Goal: Information Seeking & Learning: Learn about a topic

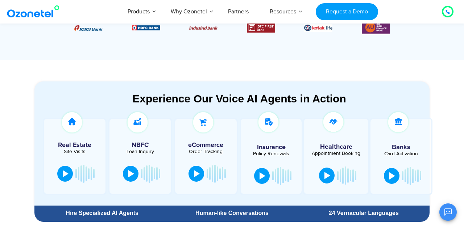
scroll to position [391, 0]
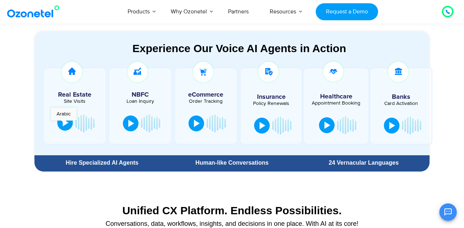
click at [63, 124] on div at bounding box center [66, 122] width 6 height 7
click at [63, 124] on button at bounding box center [67, 124] width 14 height 16
click at [130, 123] on div at bounding box center [131, 122] width 6 height 7
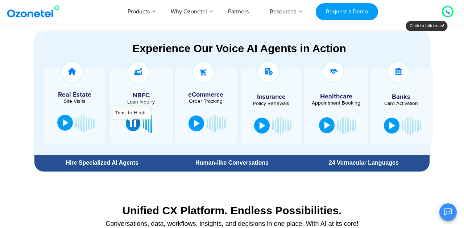
click at [130, 123] on div at bounding box center [133, 123] width 6 height 7
click at [195, 124] on div at bounding box center [197, 122] width 6 height 7
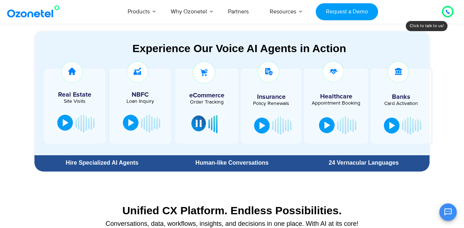
click at [195, 124] on button at bounding box center [198, 124] width 14 height 16
click at [262, 122] on div at bounding box center [262, 124] width 6 height 7
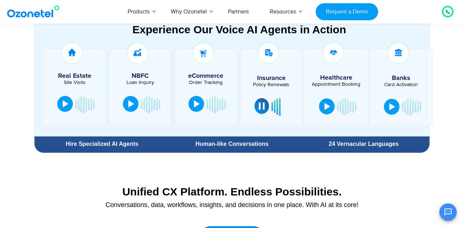
scroll to position [379, 0]
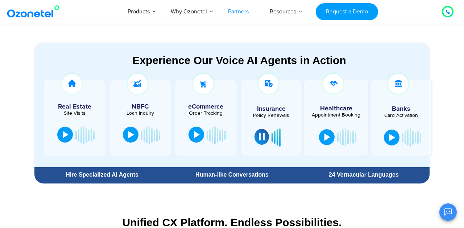
click at [240, 11] on link "Partners" at bounding box center [238, 12] width 42 height 24
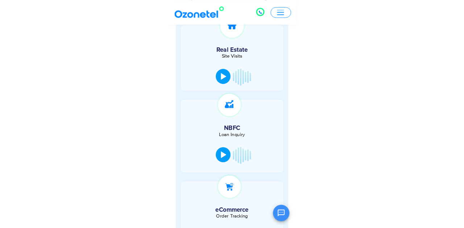
scroll to position [351, 0]
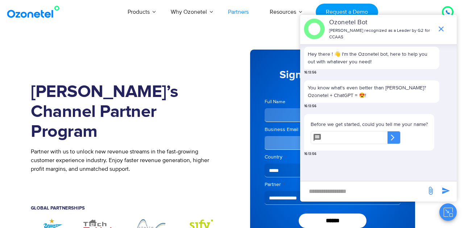
click at [215, 112] on h1 "Join Ozonetel’s Channel Partner Program" at bounding box center [126, 112] width 190 height 60
click at [443, 27] on icon "end chat or minimize" at bounding box center [441, 29] width 9 height 9
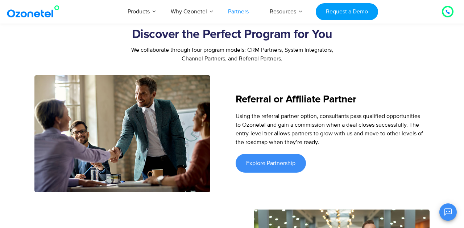
scroll to position [868, 0]
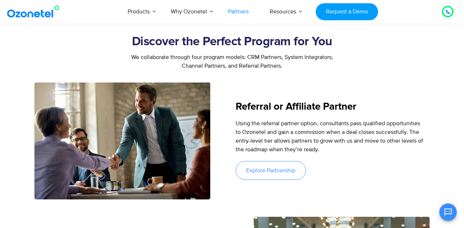
click at [260, 169] on span "Explore Partnership" at bounding box center [270, 171] width 49 height 6
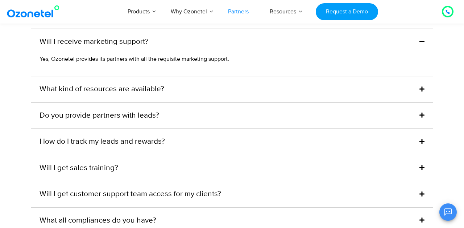
scroll to position [1737, 0]
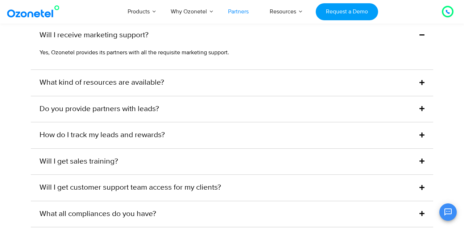
click at [155, 106] on link "Do you provide partners with leads?" at bounding box center [99, 110] width 120 height 12
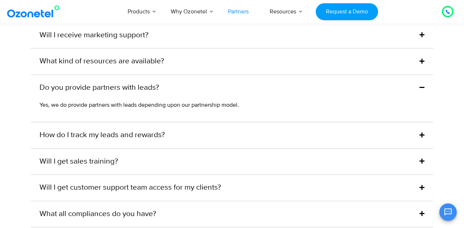
click at [145, 127] on div "How do I track my leads and rewards?" at bounding box center [232, 135] width 402 height 26
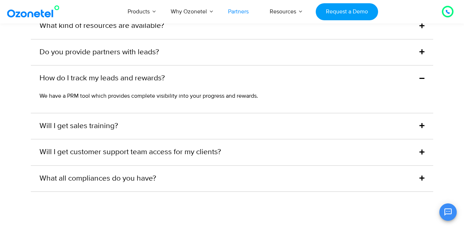
scroll to position [1774, 0]
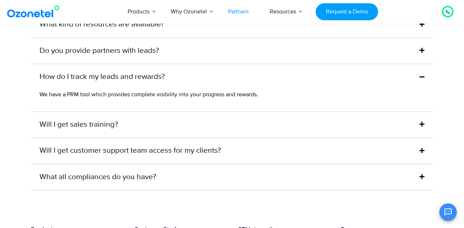
click at [129, 124] on div "Will I get sales training?" at bounding box center [232, 125] width 402 height 26
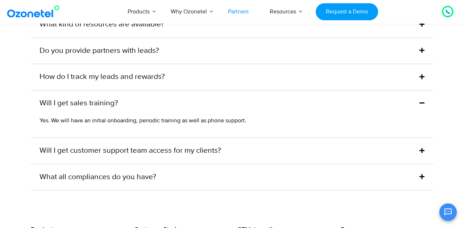
click at [129, 146] on link "Will I get customer support team access for my clients?" at bounding box center [129, 151] width 181 height 12
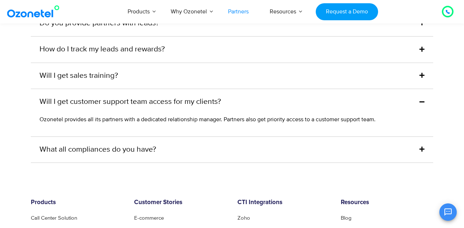
scroll to position [1843, 0]
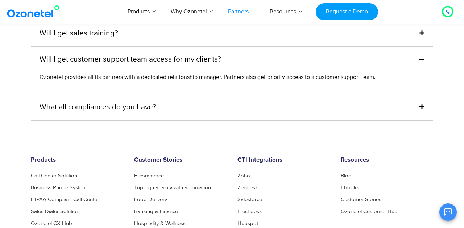
click at [124, 110] on link "What all compliances do you have?" at bounding box center [97, 108] width 117 height 12
